Goal: Find contact information: Find contact information

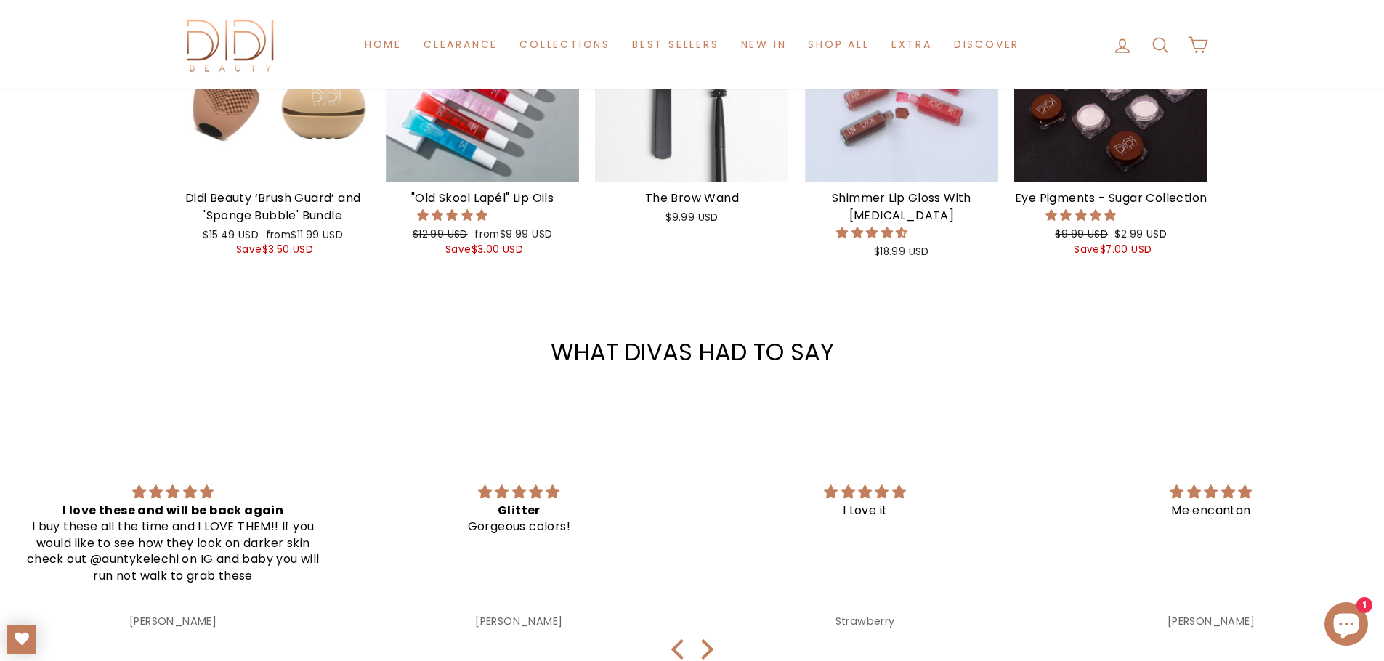
scroll to position [1744, 0]
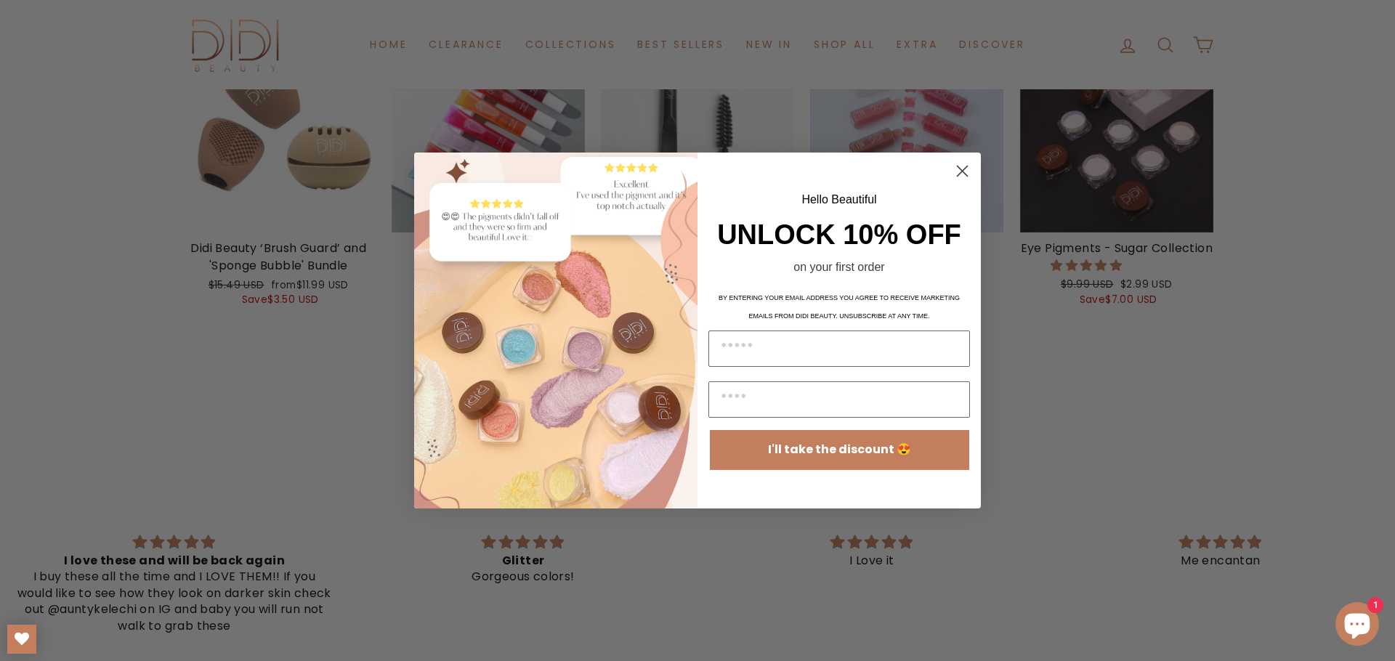
click at [968, 169] on circle "Close dialog" at bounding box center [962, 171] width 24 height 24
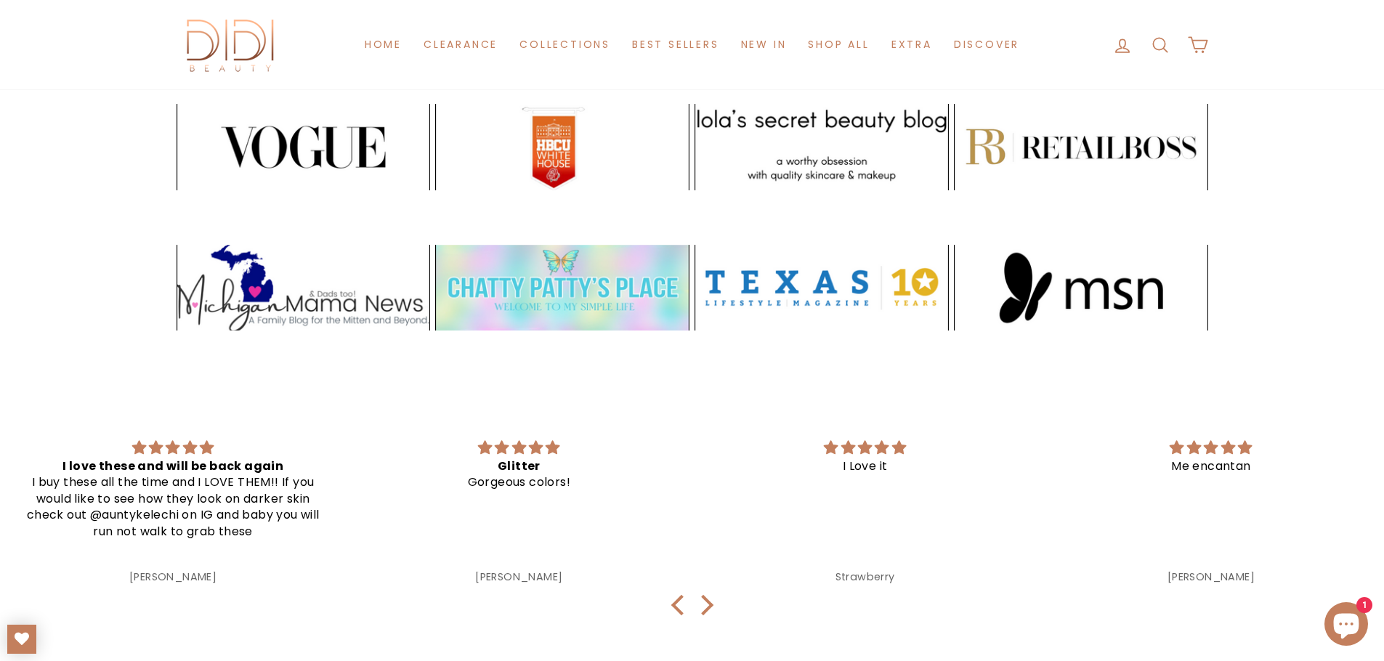
scroll to position [3403, 0]
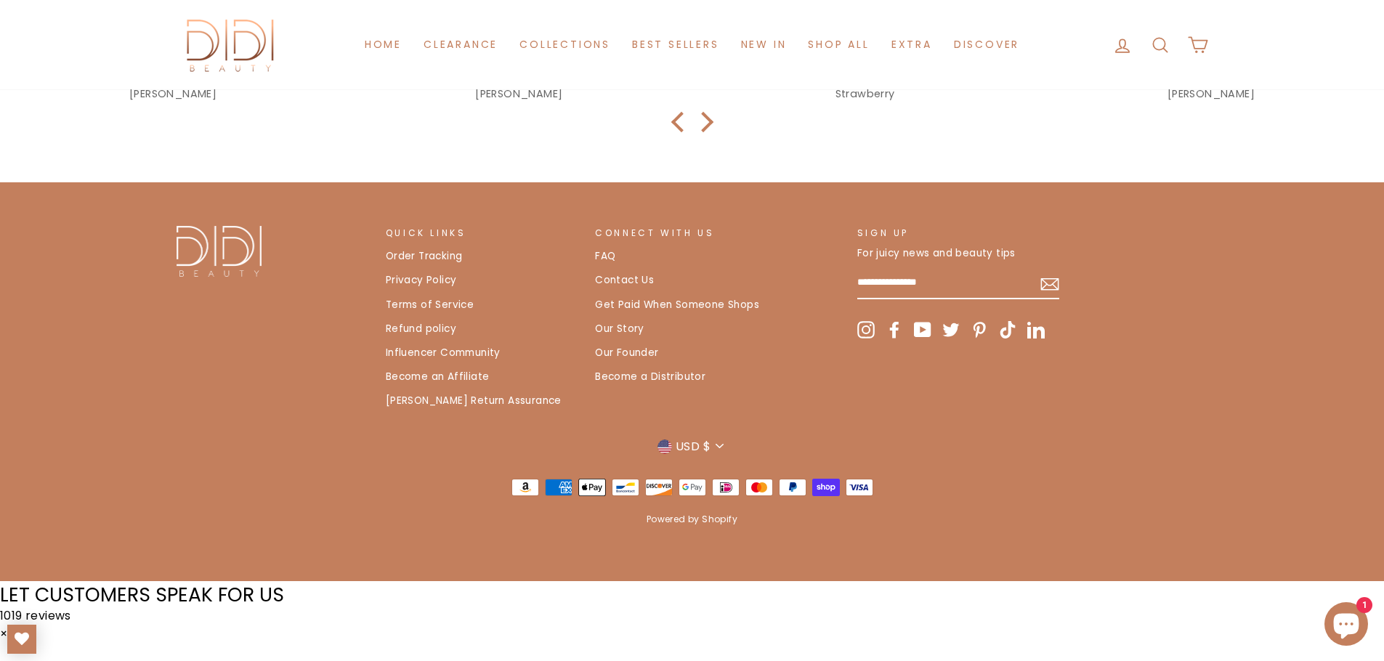
click at [633, 291] on link "Contact Us" at bounding box center [624, 281] width 59 height 22
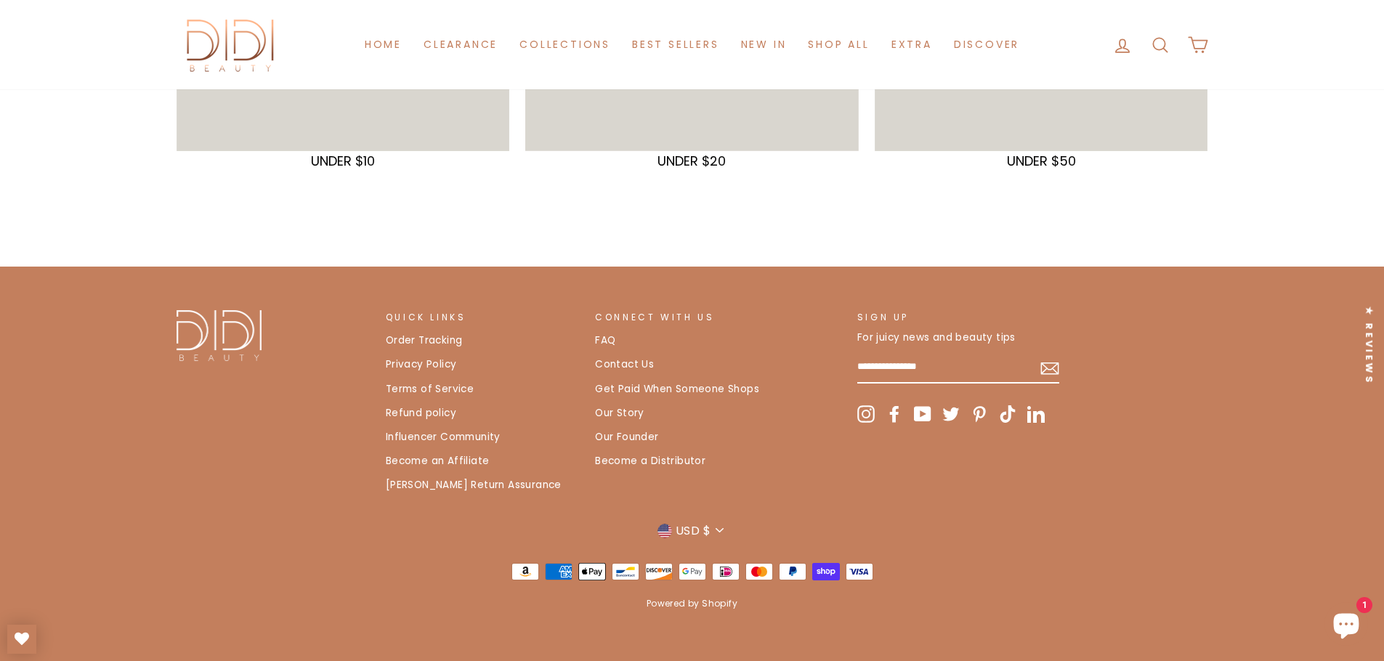
scroll to position [459, 0]
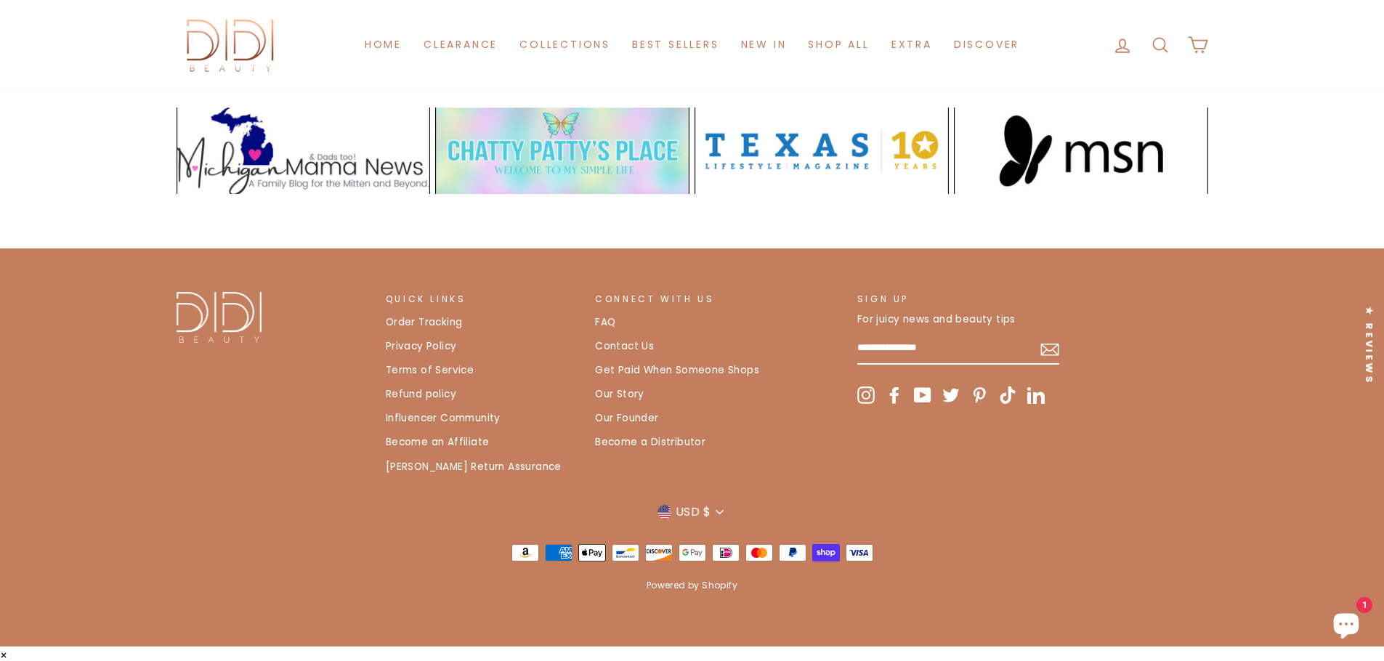
scroll to position [3073, 0]
